Goal: Information Seeking & Learning: Learn about a topic

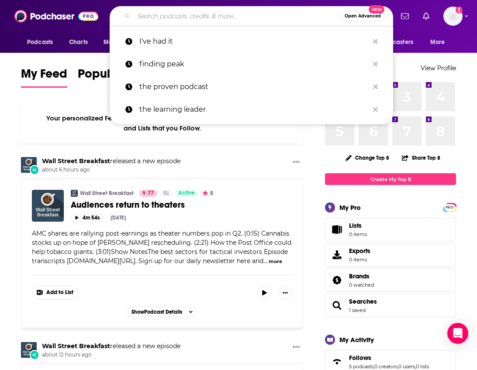
click at [279, 18] on input "Search podcasts, credits, & more..." at bounding box center [237, 16] width 207 height 14
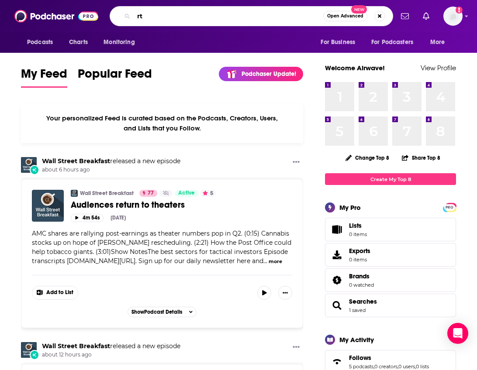
type input "r"
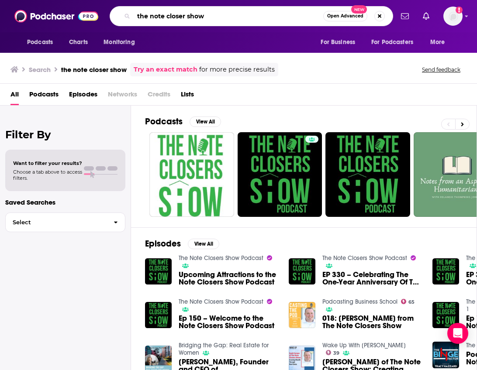
click at [184, 15] on input "the note closer show" at bounding box center [228, 16] width 189 height 14
type input "the note closers show"
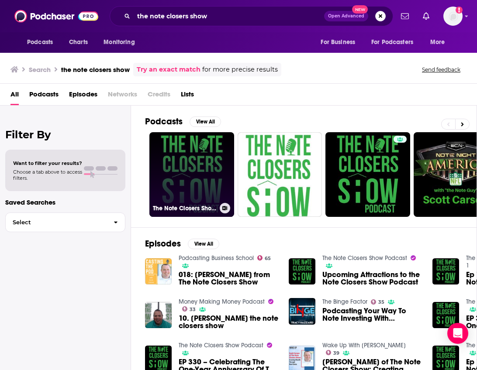
click at [195, 183] on link "The Note Closers Show Podcast Vol. 1" at bounding box center [191, 174] width 85 height 85
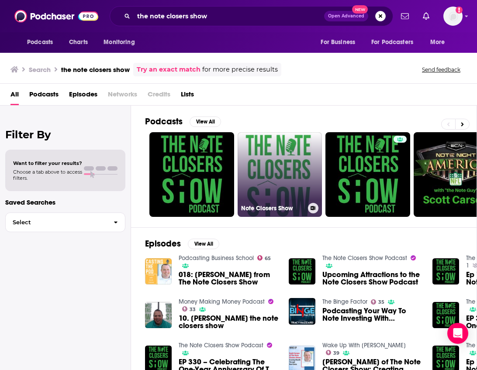
click at [257, 158] on link "Note Closers Show" at bounding box center [279, 174] width 85 height 85
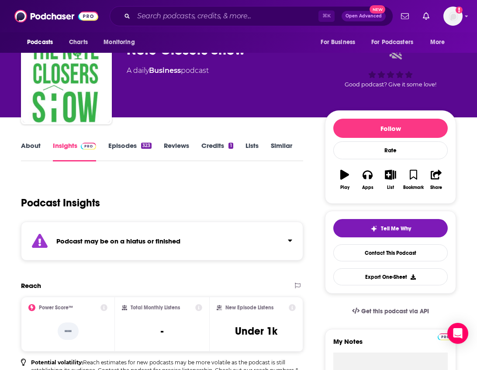
scroll to position [40, 0]
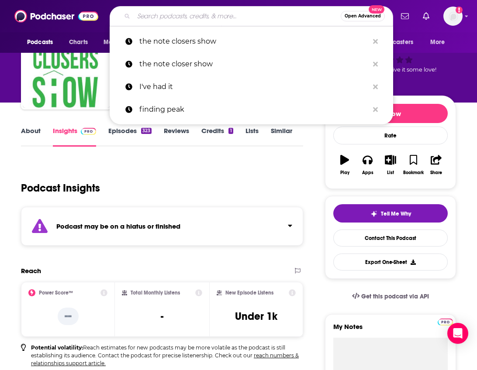
click at [239, 17] on input "Search podcasts, credits, & more..." at bounding box center [237, 16] width 207 height 14
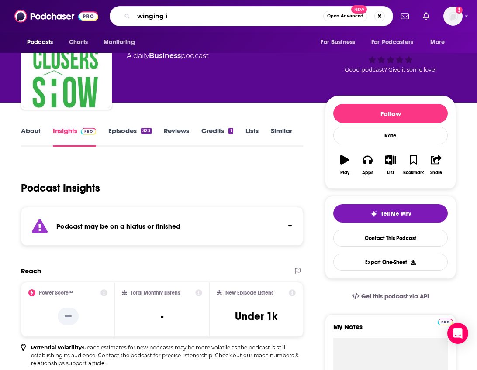
type input "winging it"
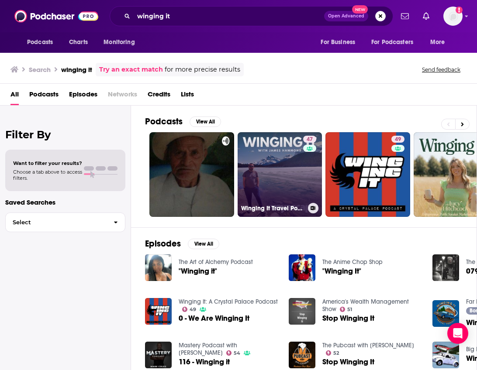
click at [271, 165] on link "47 Winging It Travel Podcast" at bounding box center [279, 174] width 85 height 85
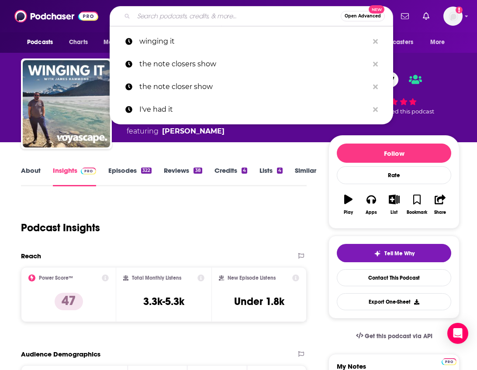
click at [245, 16] on input "Search podcasts, credits, & more..." at bounding box center [237, 16] width 207 height 14
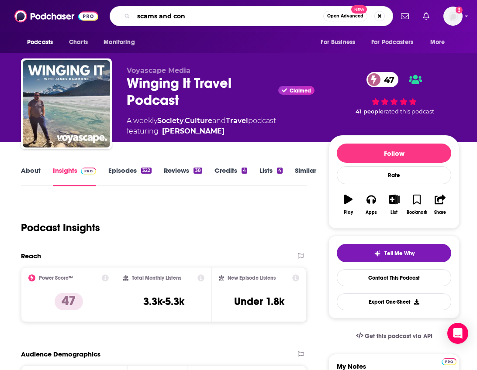
type input "scams and cons"
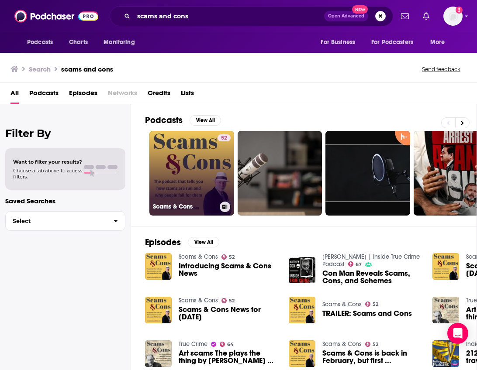
click at [211, 143] on link "52 Scams & Cons" at bounding box center [191, 173] width 85 height 85
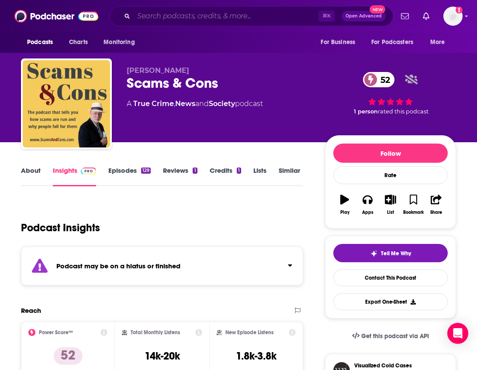
click at [278, 17] on input "Search podcasts, credits, & more..." at bounding box center [226, 16] width 185 height 14
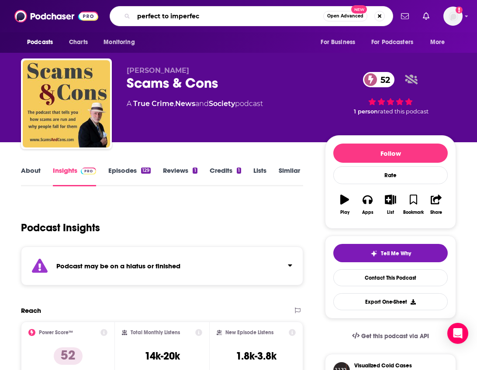
type input "perfect to imperfect"
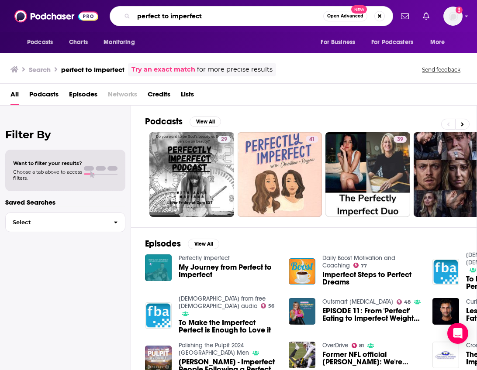
drag, startPoint x: 266, startPoint y: 17, endPoint x: 215, endPoint y: -4, distance: 55.0
click at [215, 0] on html "Podcasts Charts Monitoring perfect to imperfect Open Advanced New For Business …" at bounding box center [238, 185] width 477 height 370
type input "ROMANCING THE SCREEN"
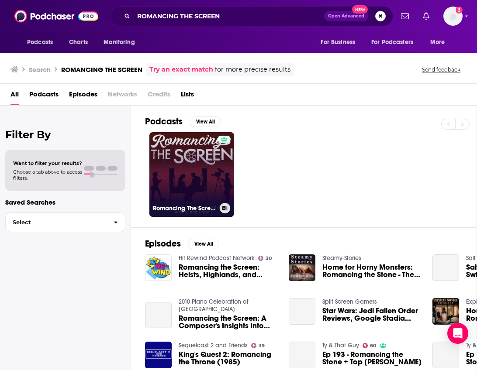
click at [203, 190] on link "Romancing The Screen" at bounding box center [191, 174] width 85 height 85
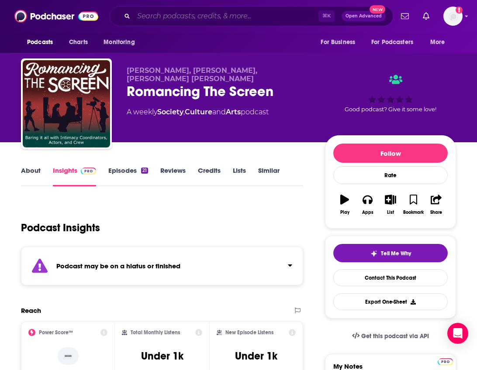
click at [266, 22] on input "Search podcasts, credits, & more..." at bounding box center [226, 16] width 185 height 14
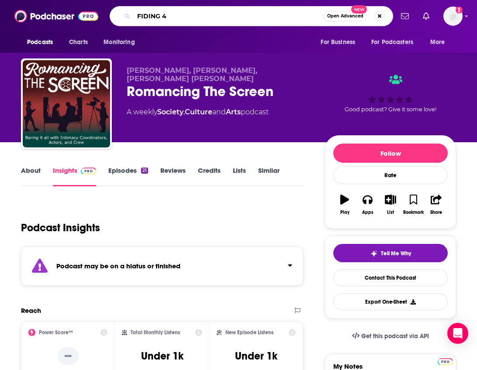
type input "FIDING 40"
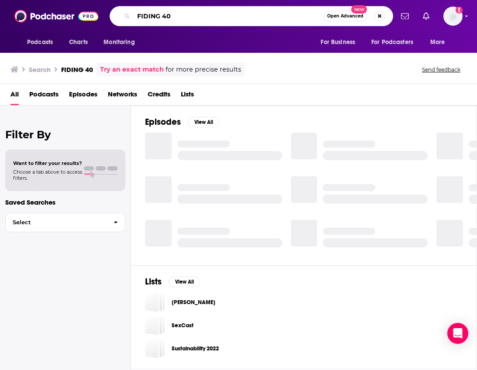
click at [143, 17] on input "FIDING 40" at bounding box center [228, 16] width 189 height 14
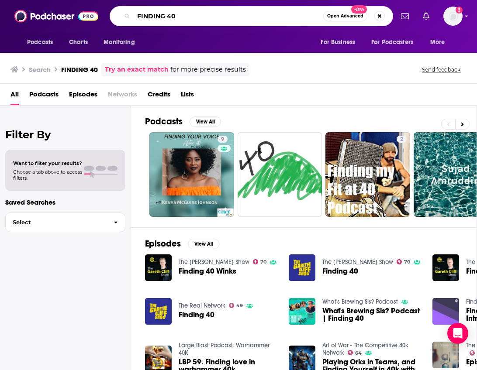
drag, startPoint x: 192, startPoint y: 16, endPoint x: 122, endPoint y: -14, distance: 76.9
click at [122, 0] on html "Podcasts Charts Monitoring FINDING 40 Open Advanced New For Business For Podcas…" at bounding box center [238, 185] width 477 height 370
type input "NURSE FLO"
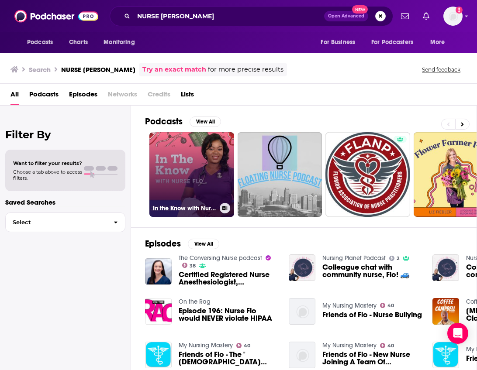
click at [218, 177] on link "In the Know with Nurse Flo" at bounding box center [191, 174] width 85 height 85
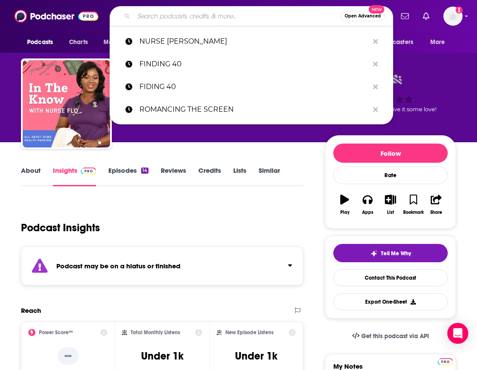
click at [265, 18] on input "Search podcasts, credits, & more..." at bounding box center [237, 16] width 207 height 14
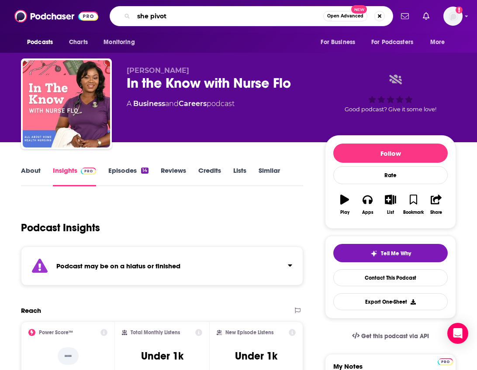
type input "she pivots"
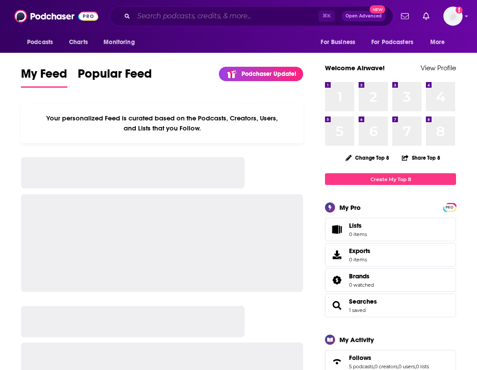
click at [174, 13] on input "Search podcasts, credits, & more..." at bounding box center [226, 16] width 185 height 14
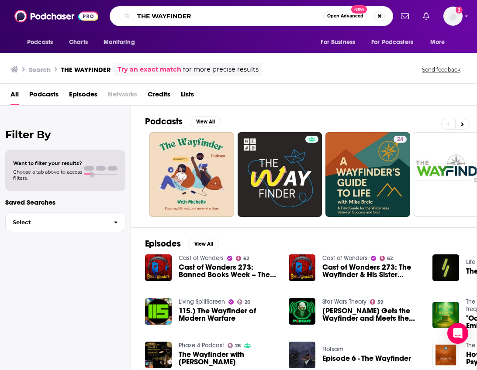
drag, startPoint x: 242, startPoint y: 15, endPoint x: 202, endPoint y: 2, distance: 42.4
click at [203, 2] on div "Podcasts Charts Monitoring THE WAYFINDER Open Advanced New For Business For Pod…" at bounding box center [238, 16] width 477 height 32
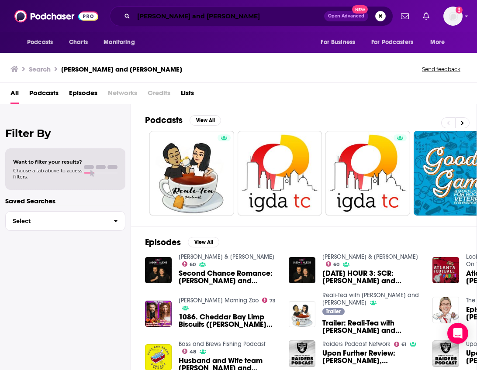
click at [147, 17] on input "tori and ryan" at bounding box center [229, 16] width 190 height 14
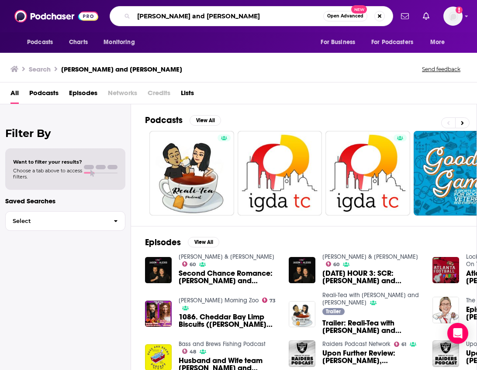
type input "toni and ryan"
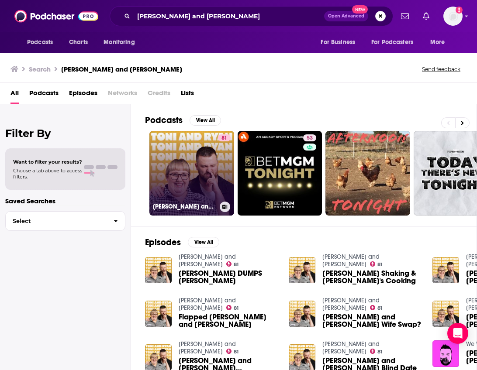
click at [203, 165] on link "81 Toni and Ryan" at bounding box center [191, 173] width 85 height 85
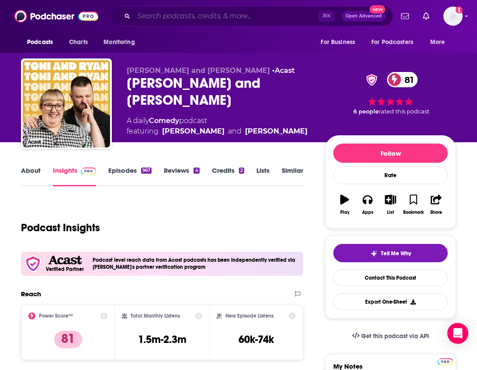
click at [236, 14] on input "Search podcasts, credits, & more..." at bounding box center [226, 16] width 185 height 14
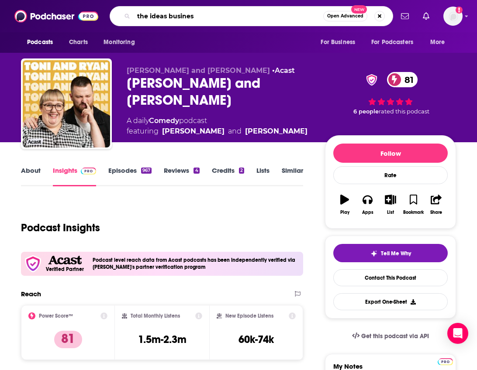
type input "the ideas business"
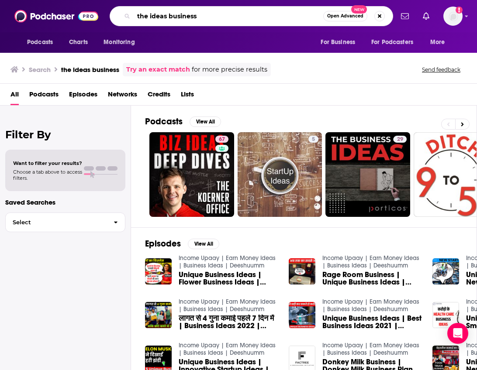
drag, startPoint x: 250, startPoint y: 13, endPoint x: 216, endPoint y: -3, distance: 37.5
click at [216, 0] on html "Podcasts Charts Monitoring the ideas business Open Advanced New For Business Fo…" at bounding box center [238, 185] width 477 height 370
type input "mind body marathon"
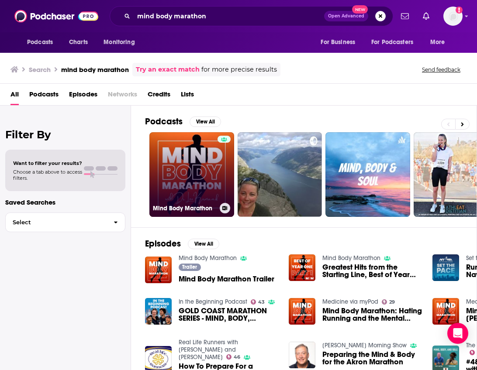
click at [204, 160] on link "Mind Body Marathon" at bounding box center [191, 174] width 85 height 85
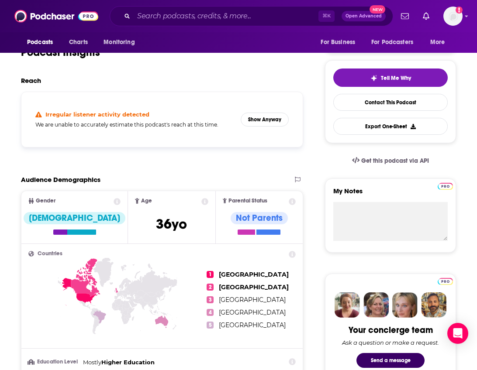
scroll to position [178, 0]
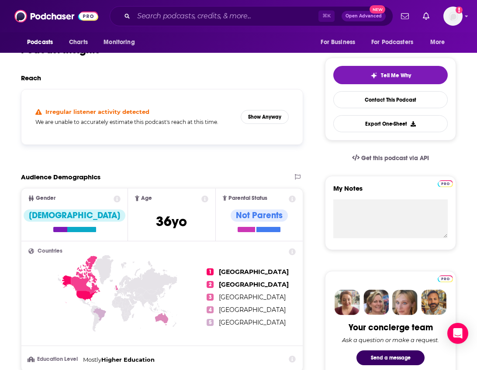
click at [254, 124] on div "Irregular listener activity detected We are unable to accurately estimate this …" at bounding box center [161, 116] width 267 height 41
click at [267, 118] on button "Show Anyway" at bounding box center [264, 117] width 48 height 14
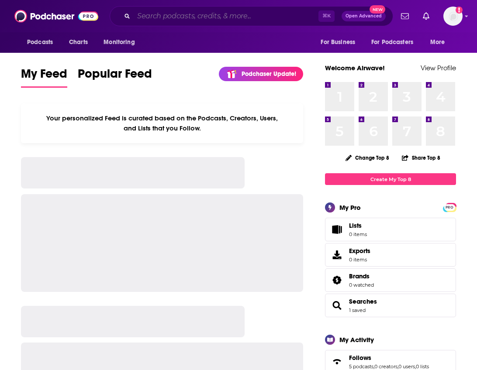
click at [244, 15] on input "Search podcasts, credits, & more..." at bounding box center [226, 16] width 185 height 14
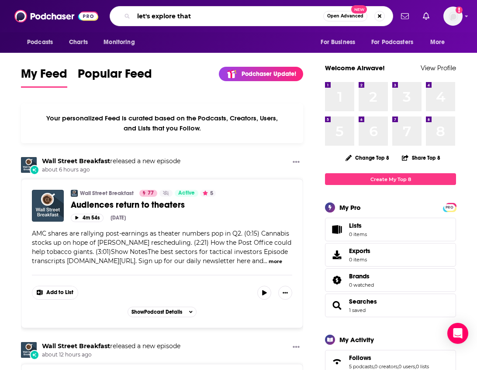
type input "let's explore that"
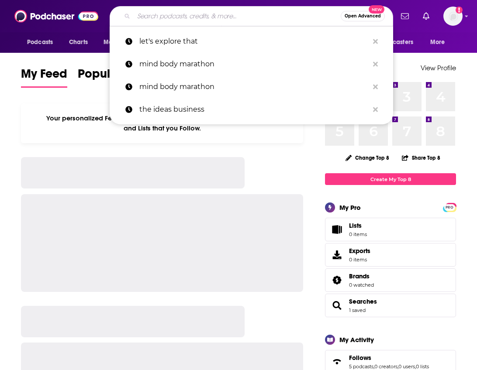
click at [184, 14] on input "Search podcasts, credits, & more..." at bounding box center [237, 16] width 207 height 14
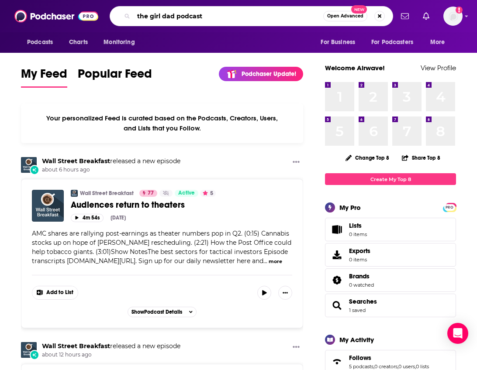
type input "the girl dad podcast"
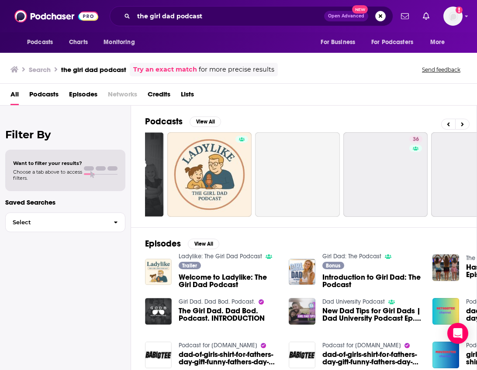
scroll to position [0, 253]
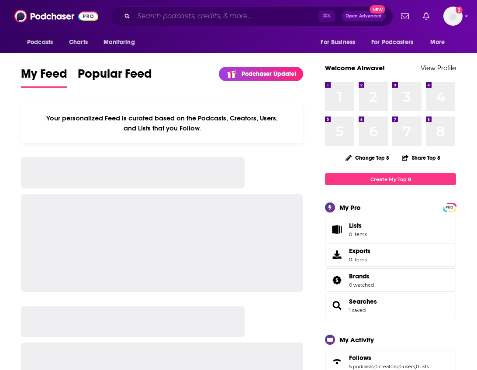
click at [258, 15] on input "Search podcasts, credits, & more..." at bounding box center [226, 16] width 185 height 14
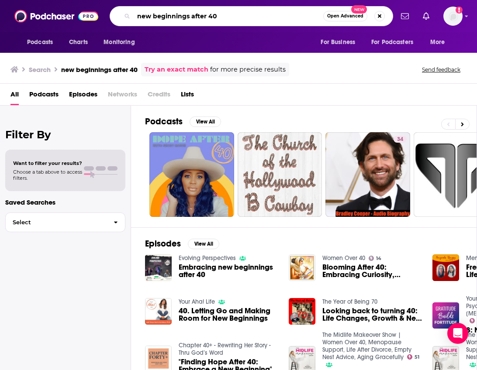
drag, startPoint x: 289, startPoint y: 14, endPoint x: 234, endPoint y: -7, distance: 58.0
click at [234, 0] on html "Podcasts Charts Monitoring new beginnings after 40 Open Advanced New For Busine…" at bounding box center [238, 185] width 477 height 370
type input "[PERSON_NAME] podcast"
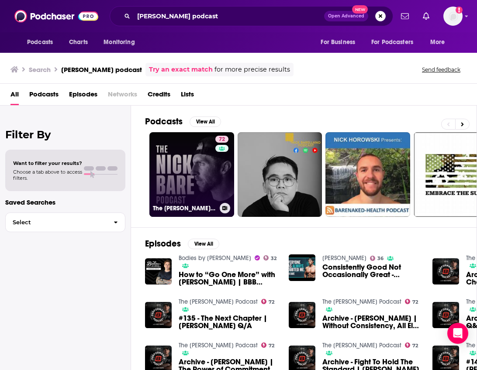
click at [198, 166] on link "72 The [PERSON_NAME] Podcast" at bounding box center [191, 174] width 85 height 85
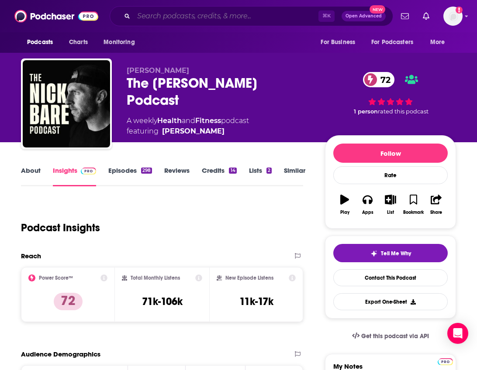
click at [265, 20] on input "Search podcasts, credits, & more..." at bounding box center [226, 16] width 185 height 14
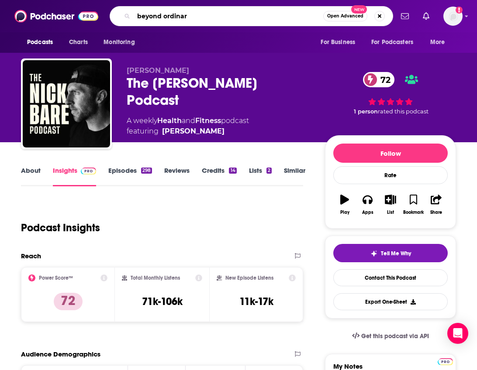
type input "beyond ordinary"
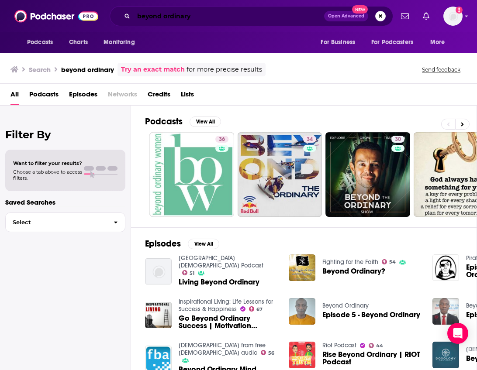
click at [289, 19] on input "beyond ordinary" at bounding box center [229, 16] width 190 height 14
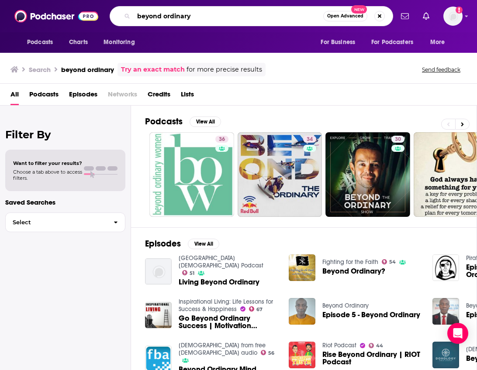
drag, startPoint x: 289, startPoint y: 19, endPoint x: 218, endPoint y: -8, distance: 76.3
click at [218, 0] on html "Podcasts Charts Monitoring beyond ordinary Open Advanced New For Business For P…" at bounding box center [238, 185] width 477 height 370
type input "The [PERSON_NAME] show"
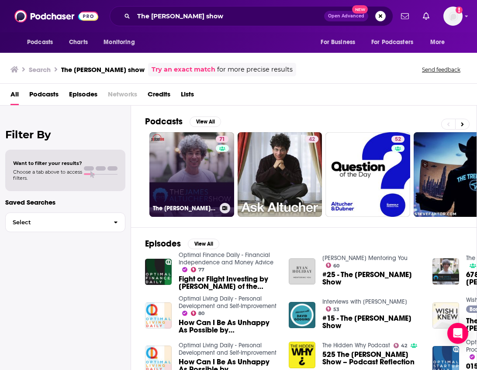
click at [200, 151] on link "71 The [PERSON_NAME] Show" at bounding box center [191, 174] width 85 height 85
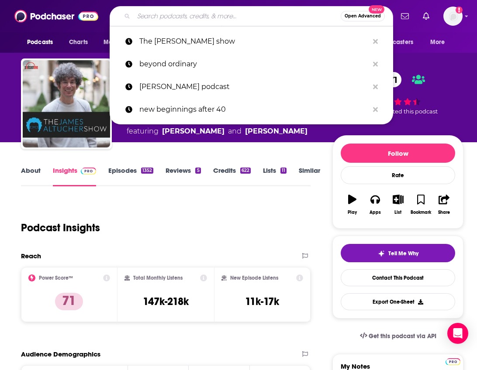
click at [254, 15] on input "Search podcasts, credits, & more..." at bounding box center [237, 16] width 207 height 14
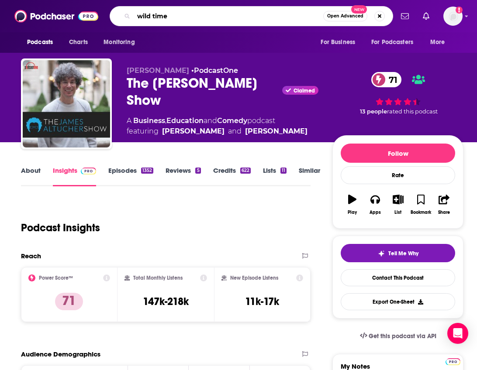
type input "wild times"
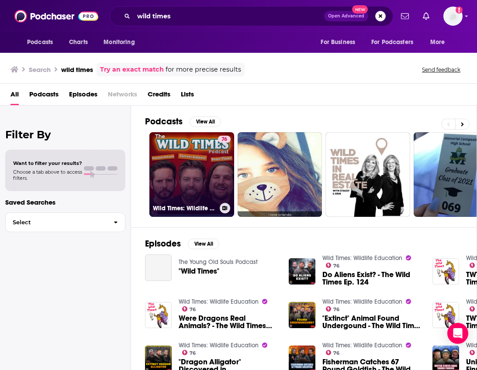
click at [200, 158] on link "76 Wild Times: Wildlife Education" at bounding box center [191, 174] width 85 height 85
